Goal: Find specific page/section: Find specific page/section

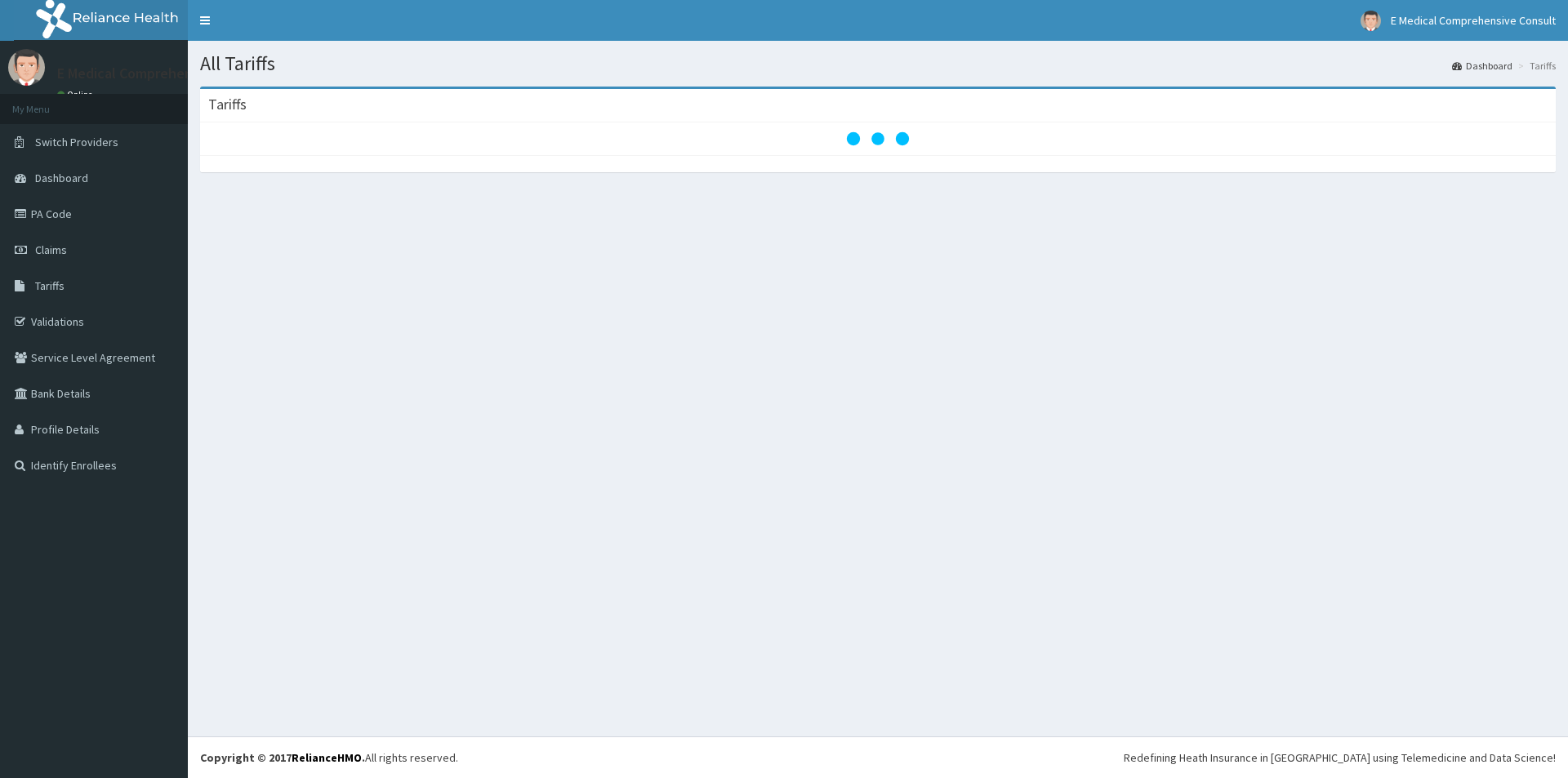
click at [56, 209] on link "PA Code" at bounding box center [94, 214] width 188 height 36
